Goal: Find specific page/section: Find specific page/section

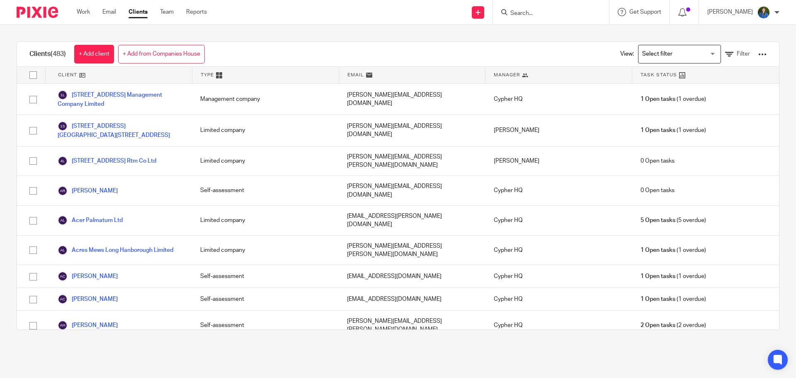
click at [530, 15] on input "Search" at bounding box center [546, 13] width 75 height 7
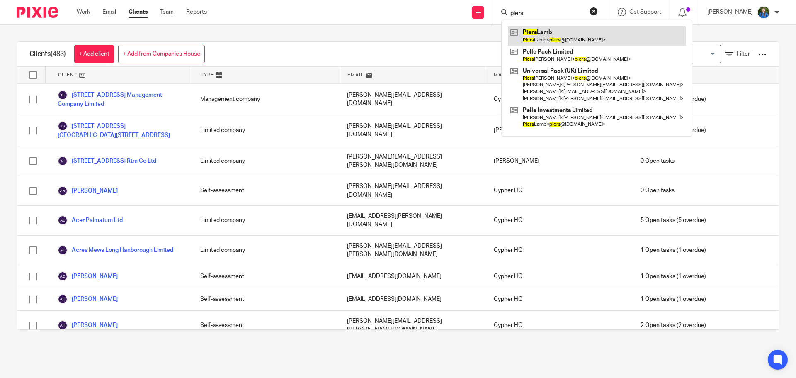
type input "piers"
click at [541, 29] on link at bounding box center [597, 35] width 178 height 19
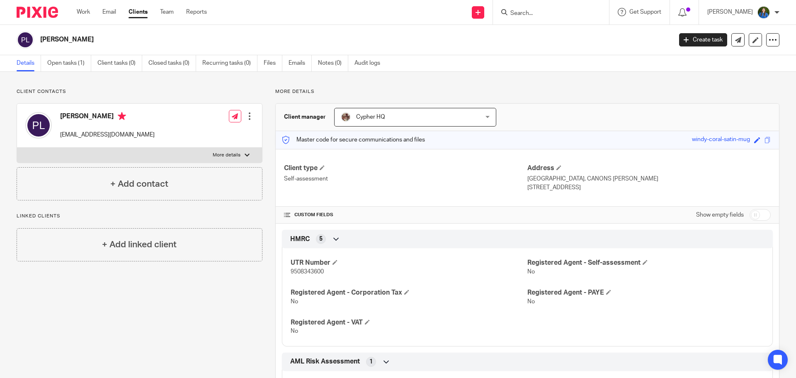
click at [239, 154] on label "More details" at bounding box center [139, 155] width 245 height 15
click at [17, 148] on input "More details" at bounding box center [17, 147] width 0 height 0
checkbox input "true"
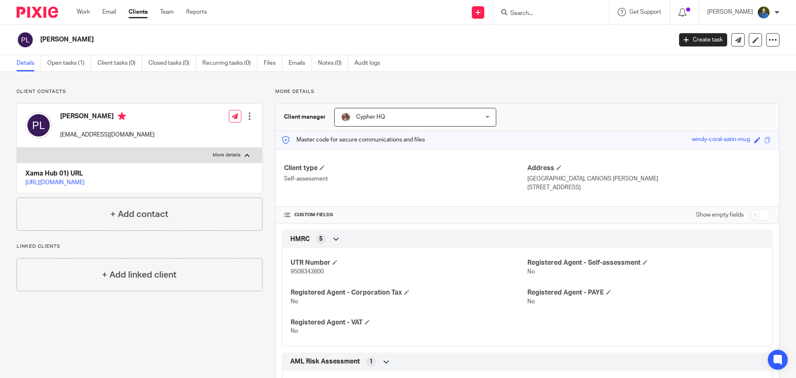
click at [547, 17] on input "Search" at bounding box center [546, 13] width 75 height 7
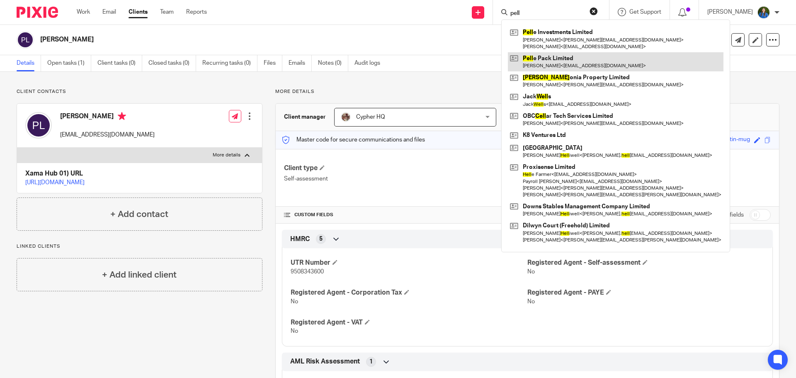
type input "pell"
click at [556, 64] on link at bounding box center [616, 61] width 216 height 19
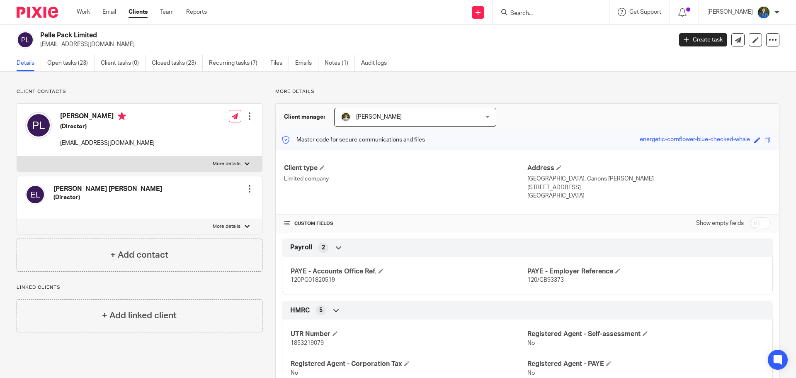
click at [234, 166] on p "More details" at bounding box center [227, 163] width 28 height 7
click at [17, 156] on input "More details" at bounding box center [17, 156] width 0 height 0
checkbox input "true"
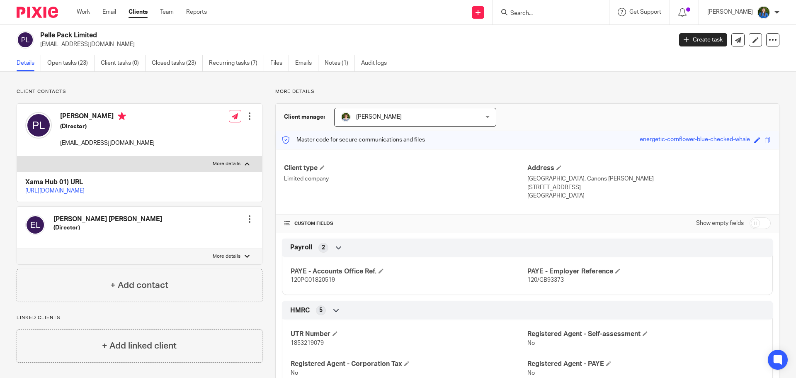
click at [227, 260] on label "More details" at bounding box center [139, 256] width 245 height 15
click at [17, 249] on input "More details" at bounding box center [17, 248] width 0 height 0
checkbox input "true"
